Goal: Entertainment & Leisure: Consume media (video, audio)

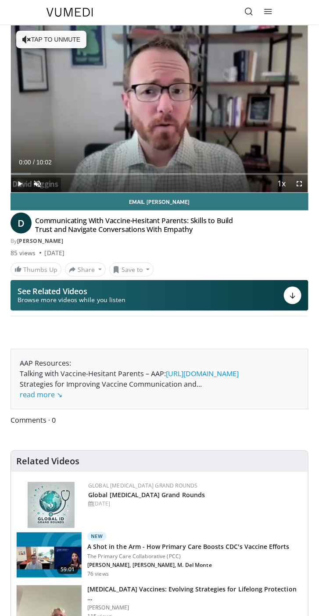
click at [18, 183] on span "Video Player" at bounding box center [20, 184] width 18 height 18
click at [34, 184] on span "Video Player" at bounding box center [37, 184] width 18 height 18
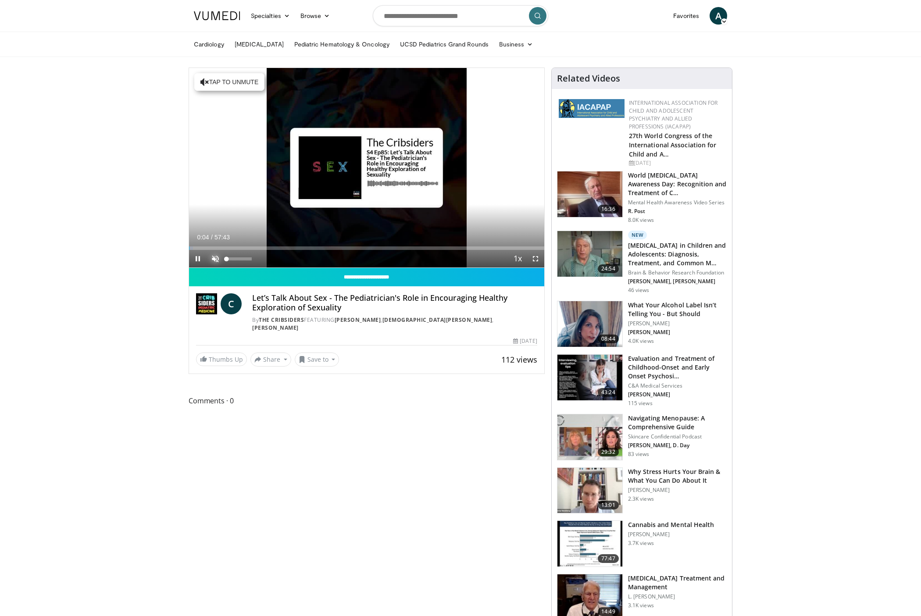
click at [214, 256] on span "Video Player" at bounding box center [216, 259] width 18 height 18
